Goal: Entertainment & Leisure: Consume media (video, audio)

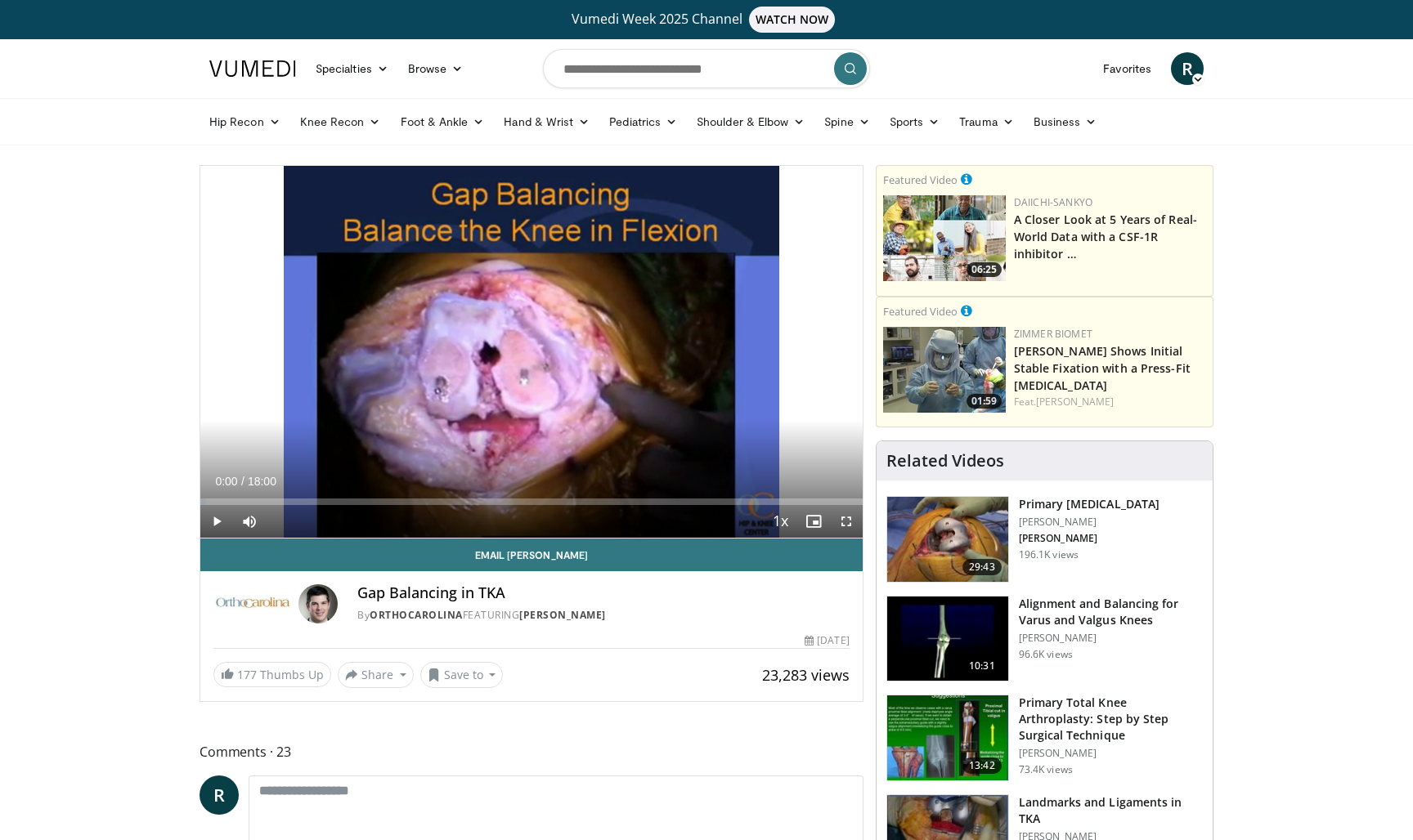
click at [842, 525] on span "Video Player" at bounding box center [846, 522] width 33 height 33
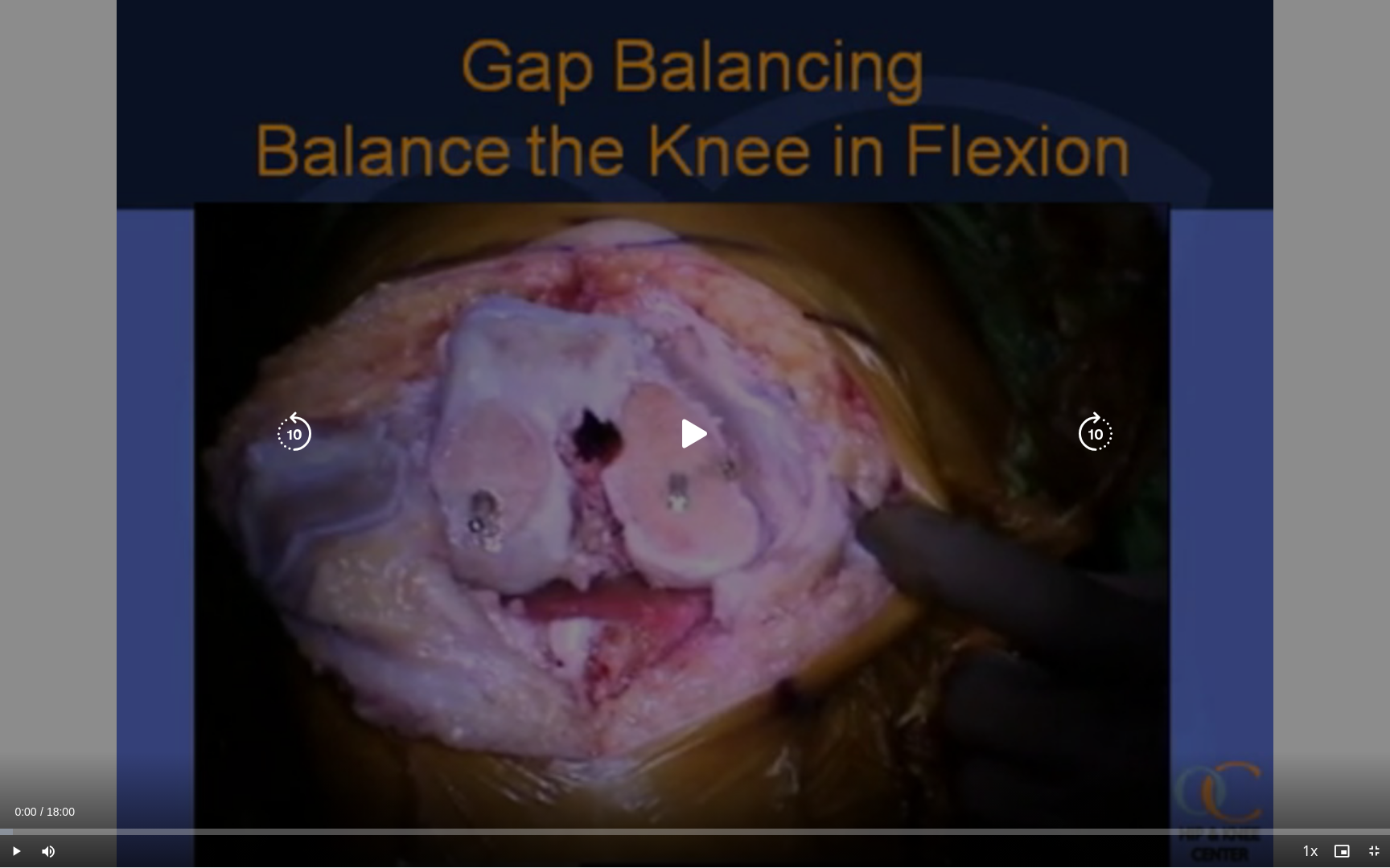
click at [690, 450] on icon "Video Player" at bounding box center [695, 434] width 45 height 45
click at [701, 442] on icon "Video Player" at bounding box center [695, 434] width 45 height 45
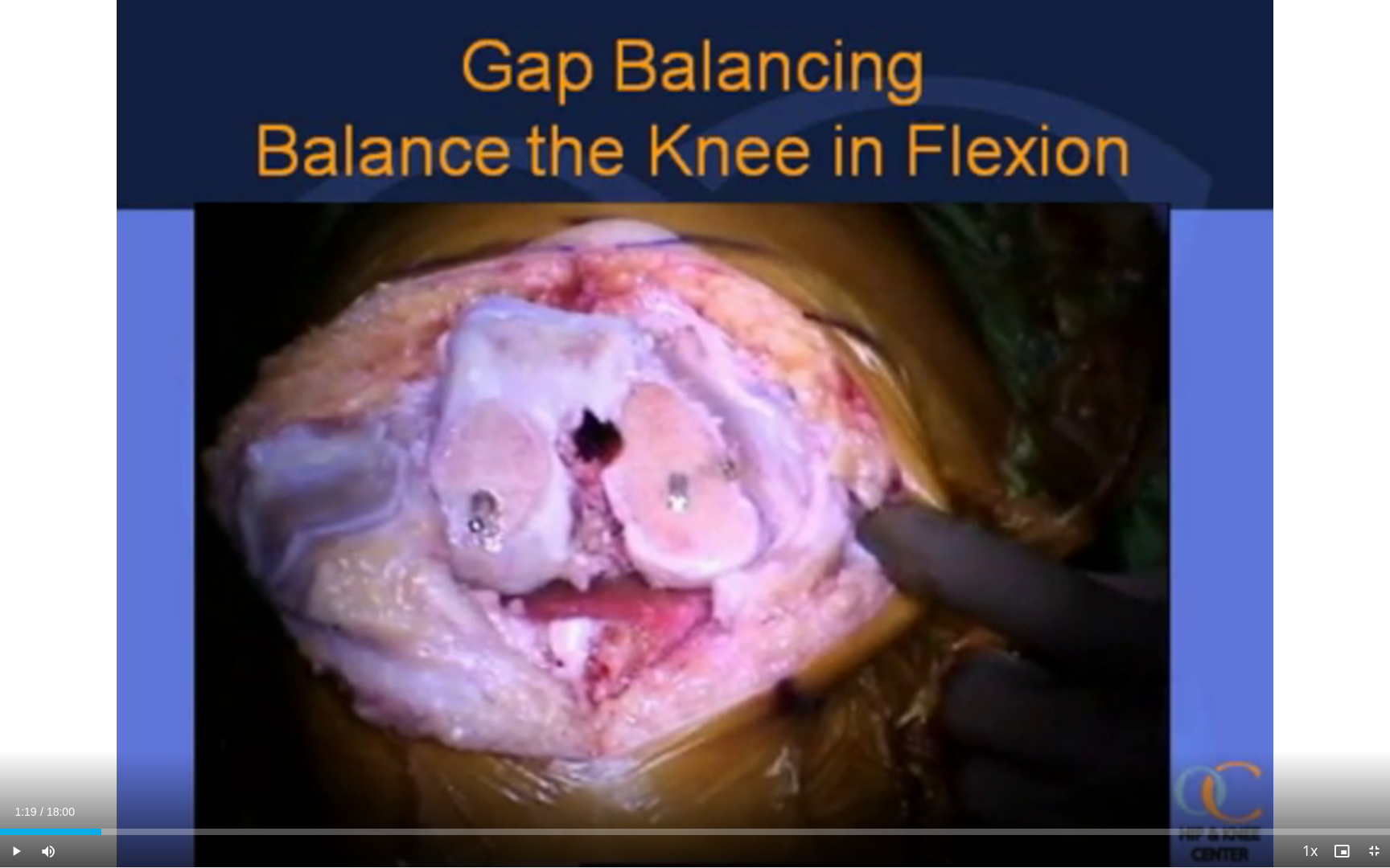
click at [18, 825] on span "Video Player" at bounding box center [16, 851] width 32 height 32
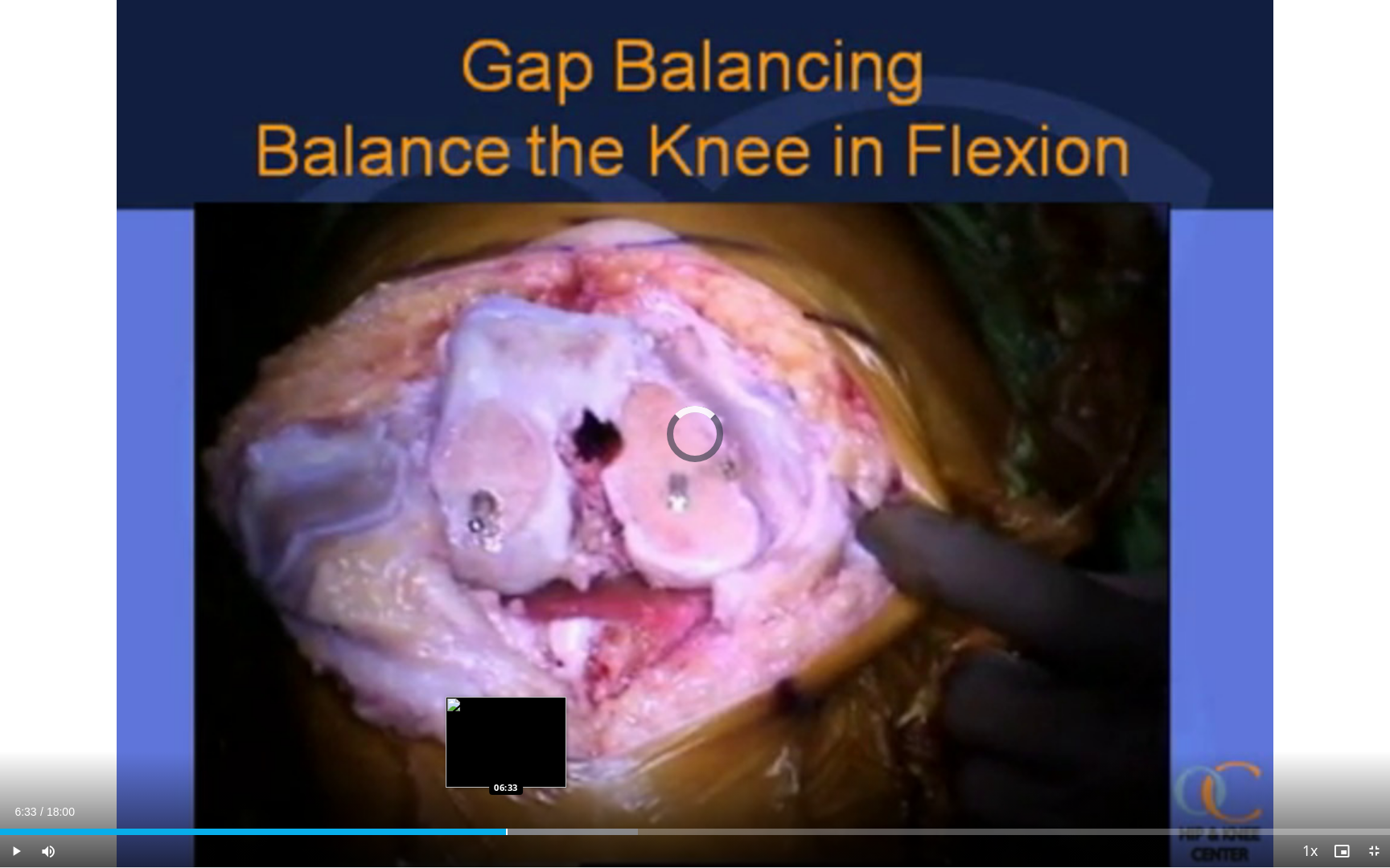
drag, startPoint x: 522, startPoint y: 825, endPoint x: 505, endPoint y: 824, distance: 17.0
click at [505, 824] on div "Loaded : 45.87% 06:33 06:33" at bounding box center [695, 827] width 1390 height 15
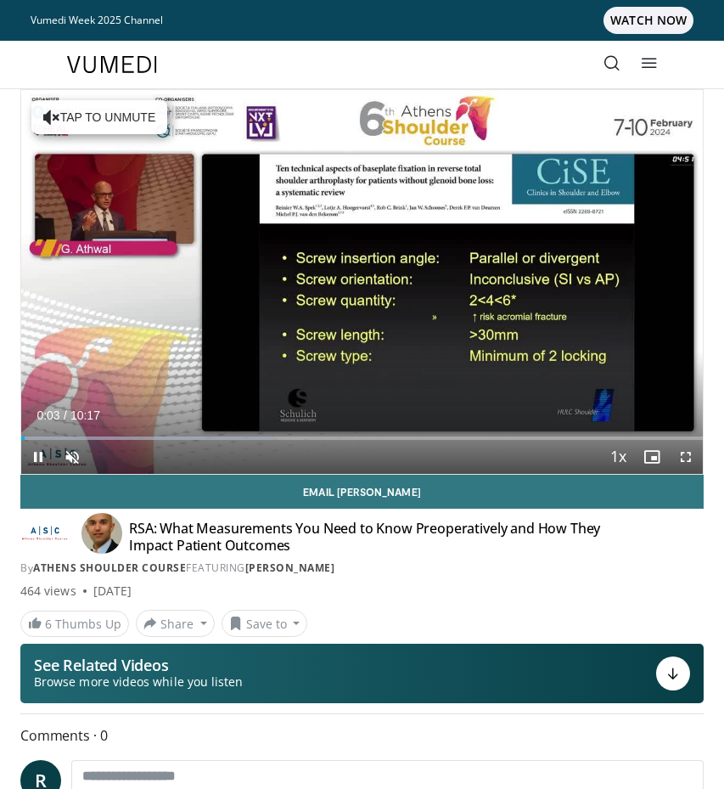
click at [683, 455] on span "Video Player" at bounding box center [686, 457] width 34 height 34
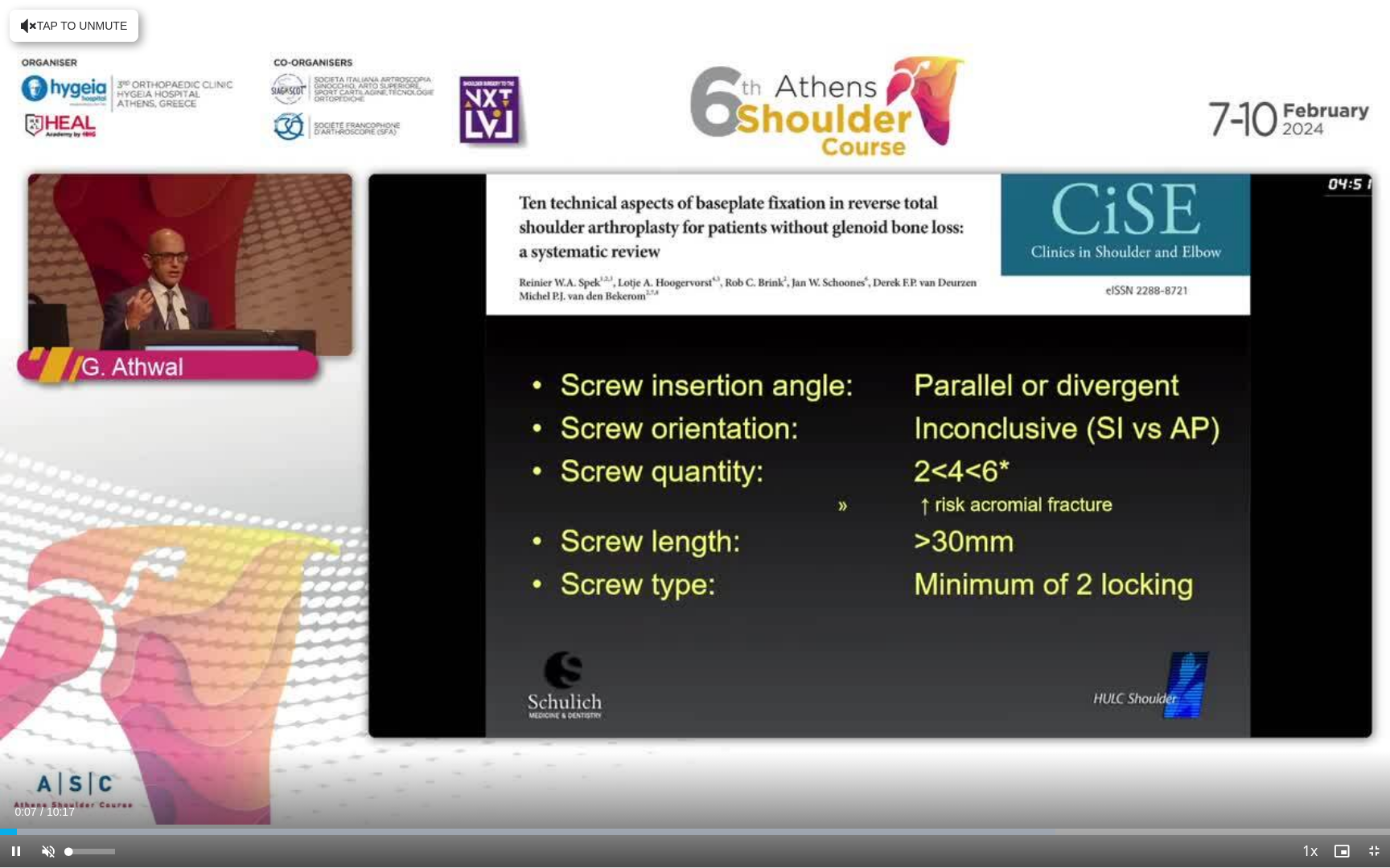
click at [51, 746] on span "Video Player" at bounding box center [48, 851] width 32 height 32
